Goal: Find specific page/section: Locate item on page

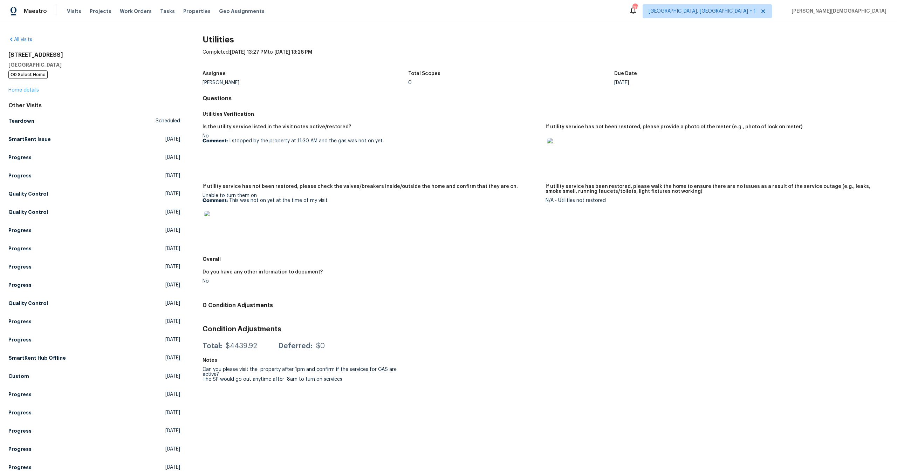
click at [557, 149] on img at bounding box center [558, 149] width 22 height 22
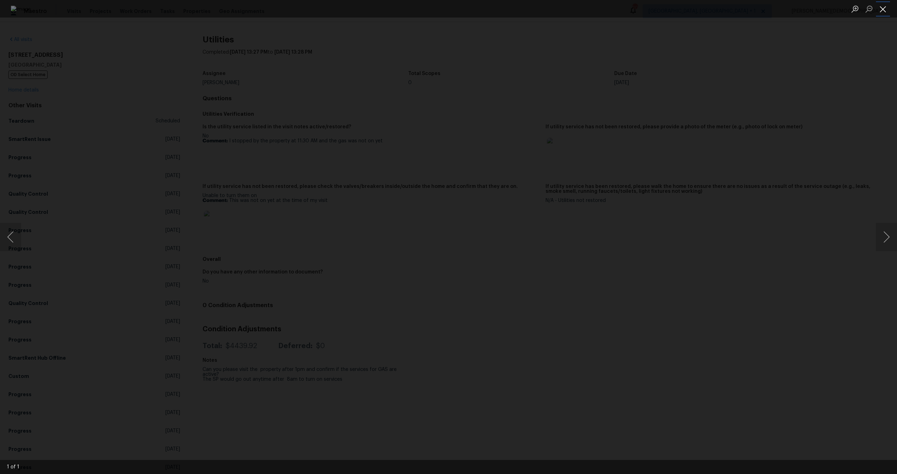
click at [883, 8] on button "Close lightbox" at bounding box center [883, 9] width 14 height 12
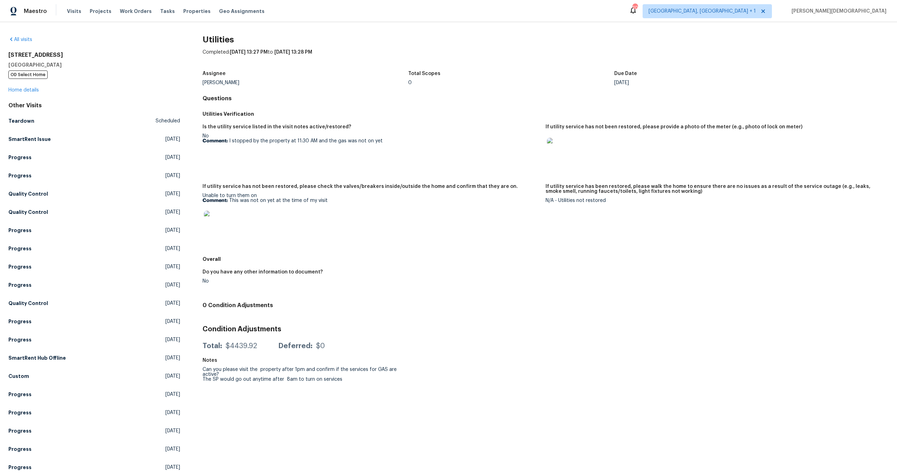
click at [218, 220] on img at bounding box center [215, 222] width 22 height 22
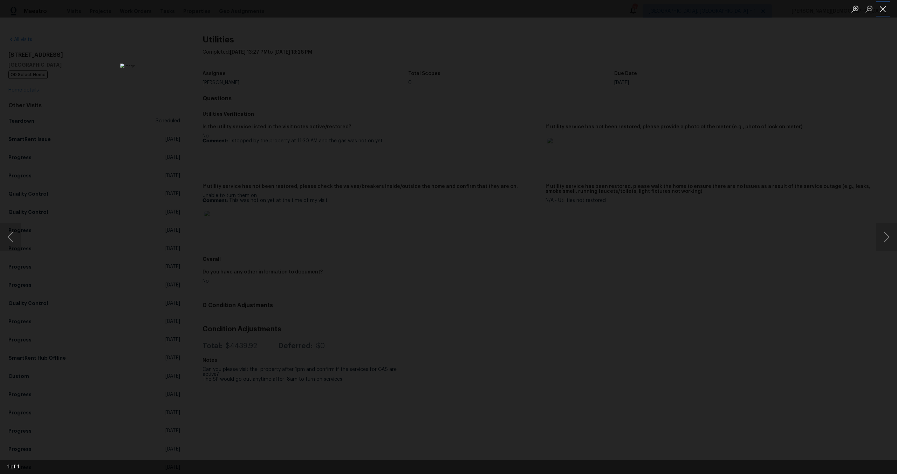
click at [886, 11] on button "Close lightbox" at bounding box center [883, 9] width 14 height 12
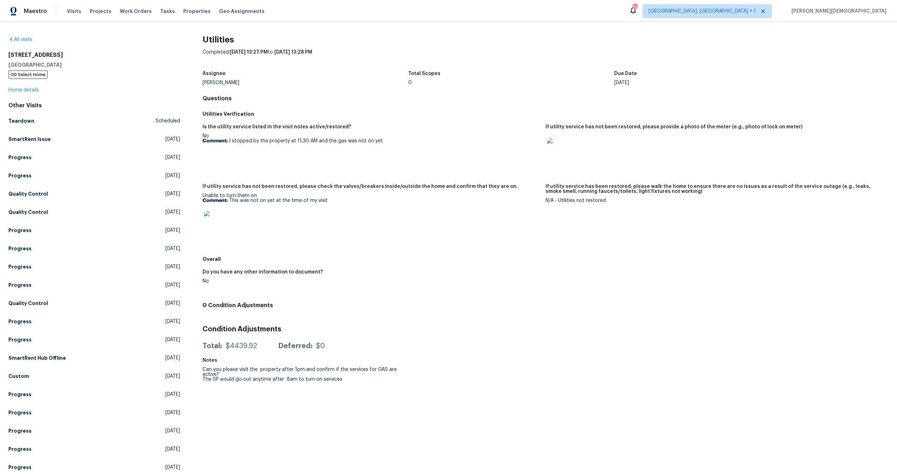
drag, startPoint x: 609, startPoint y: 198, endPoint x: 541, endPoint y: 199, distance: 67.6
click at [541, 199] on div "Is the utility service listed in the visit notes active/restored? No Comment: I…" at bounding box center [546, 186] width 686 height 132
click at [436, 230] on div at bounding box center [371, 221] width 337 height 31
